Goal: Information Seeking & Learning: Learn about a topic

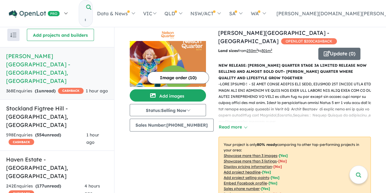
click at [34, 10] on img at bounding box center [34, 14] width 51 height 8
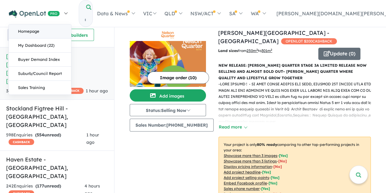
click at [27, 31] on link "Homepage" at bounding box center [40, 31] width 62 height 14
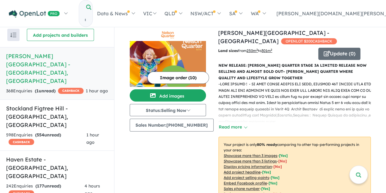
click at [65, 58] on h5 "[PERSON_NAME][GEOGRAPHIC_DATA] - [GEOGRAPHIC_DATA] , [GEOGRAPHIC_DATA]" at bounding box center [57, 68] width 102 height 33
click at [50, 60] on h5 "[PERSON_NAME][GEOGRAPHIC_DATA] - [GEOGRAPHIC_DATA] , [GEOGRAPHIC_DATA]" at bounding box center [57, 68] width 102 height 33
click at [350, 48] on button "Update ( 0 )" at bounding box center [339, 54] width 42 height 12
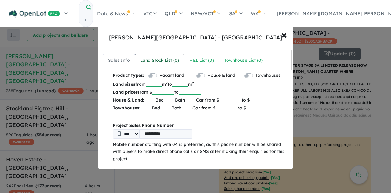
click at [147, 60] on div "Land Stock List ( 0 )" at bounding box center [159, 60] width 39 height 7
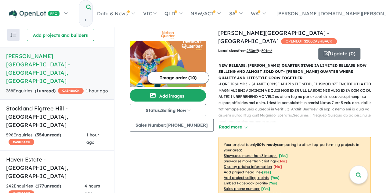
click at [91, 13] on input "Try estate name, suburb, builder or developer" at bounding box center [85, 19] width 12 height 13
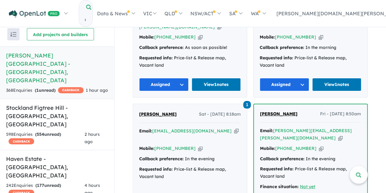
scroll to position [533, 0]
